Goal: Information Seeking & Learning: Learn about a topic

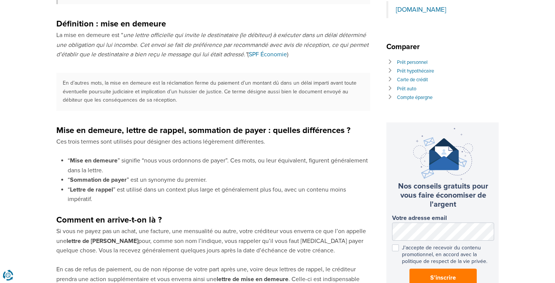
scroll to position [319, 0]
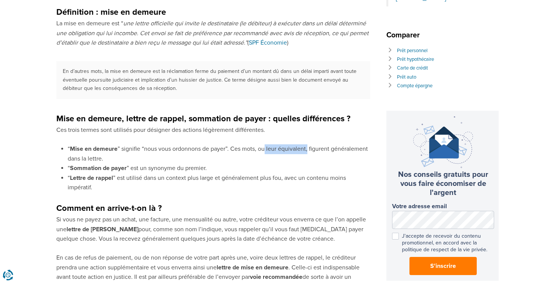
drag, startPoint x: 264, startPoint y: 153, endPoint x: 308, endPoint y: 153, distance: 43.9
click at [308, 153] on span "” signifie “nous vous ordonnons de payer”. Ces mots, ou leur équivalent, figure…" at bounding box center [218, 153] width 300 height 17
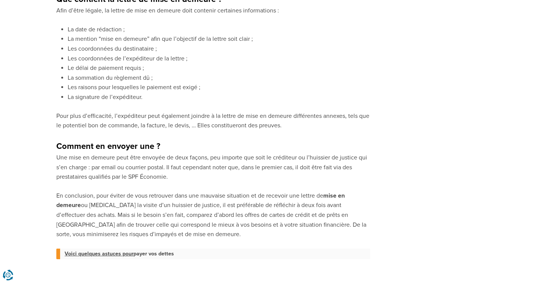
scroll to position [799, 0]
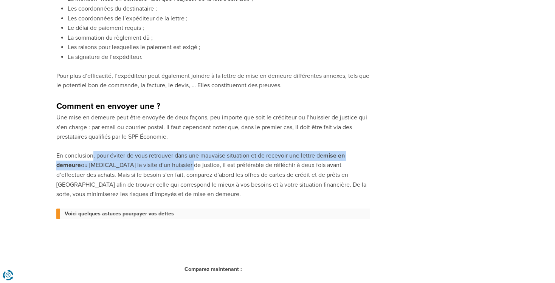
drag, startPoint x: 94, startPoint y: 163, endPoint x: 191, endPoint y: 171, distance: 96.8
click at [185, 172] on p "En conclusion, pour éviter de vous retrouver dans une mauvaise situation et de …" at bounding box center [213, 175] width 314 height 48
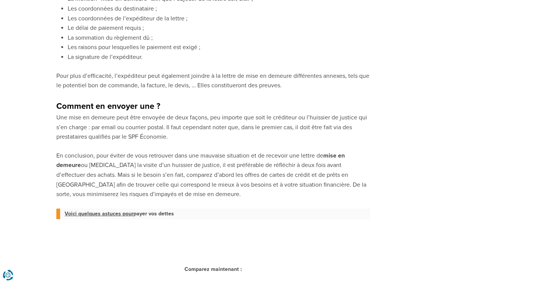
click at [194, 170] on span "ou [MEDICAL_DATA] la visite d’un huissier de justice, il est préférable de réfl…" at bounding box center [211, 179] width 310 height 37
drag, startPoint x: 211, startPoint y: 164, endPoint x: 303, endPoint y: 165, distance: 91.2
click at [295, 160] on span "En conclusion, pour éviter de vous retrouver dans une mauvaise situation et de …" at bounding box center [189, 156] width 267 height 8
drag, startPoint x: 310, startPoint y: 165, endPoint x: 340, endPoint y: 168, distance: 30.0
click at [340, 168] on p "En conclusion, pour éviter de vous retrouver dans une mauvaise situation et de …" at bounding box center [213, 175] width 314 height 48
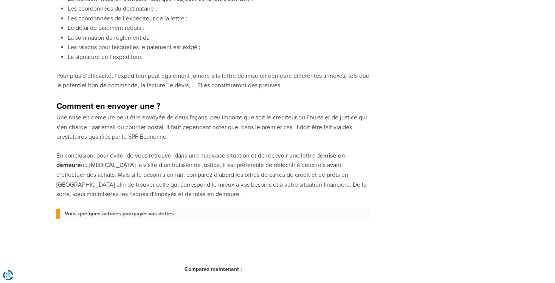
click at [206, 168] on p "En conclusion, pour éviter de vous retrouver dans une mauvaise situation et de …" at bounding box center [213, 175] width 314 height 48
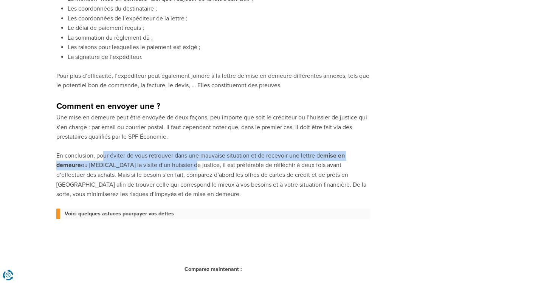
drag, startPoint x: 104, startPoint y: 165, endPoint x: 206, endPoint y: 179, distance: 103.9
click at [205, 179] on p "En conclusion, pour éviter de vous retrouver dans une mauvaise situation et de …" at bounding box center [213, 175] width 314 height 48
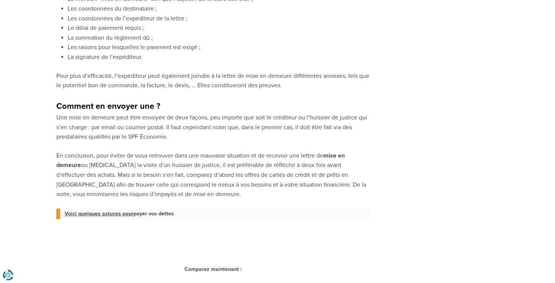
click at [258, 184] on span "ou [MEDICAL_DATA] la visite d’un huissier de justice, il est préférable de réfl…" at bounding box center [211, 179] width 310 height 37
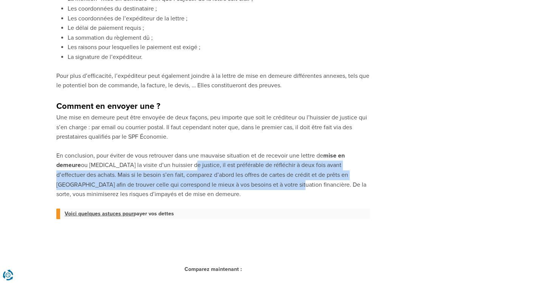
drag, startPoint x: 181, startPoint y: 174, endPoint x: 249, endPoint y: 190, distance: 70.0
click at [250, 190] on span "ou [MEDICAL_DATA] la visite d’un huissier de justice, il est préférable de réfl…" at bounding box center [211, 179] width 310 height 37
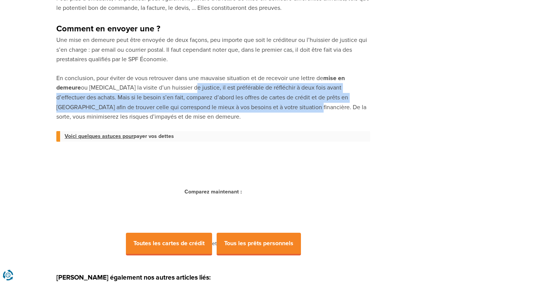
scroll to position [879, 0]
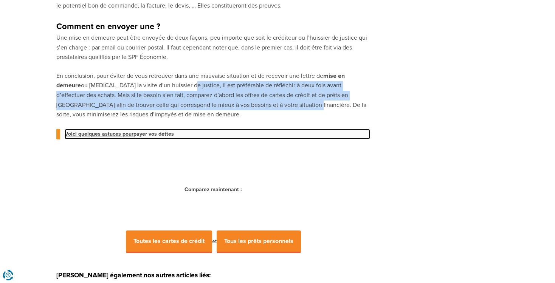
click at [157, 140] on link "Voici quelques astuces pour payer vos dettes" at bounding box center [218, 134] width 306 height 11
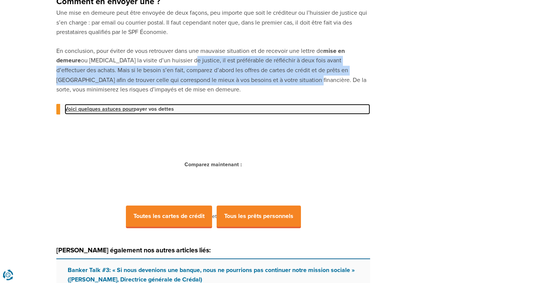
scroll to position [918, 0]
